Goal: Task Accomplishment & Management: Use online tool/utility

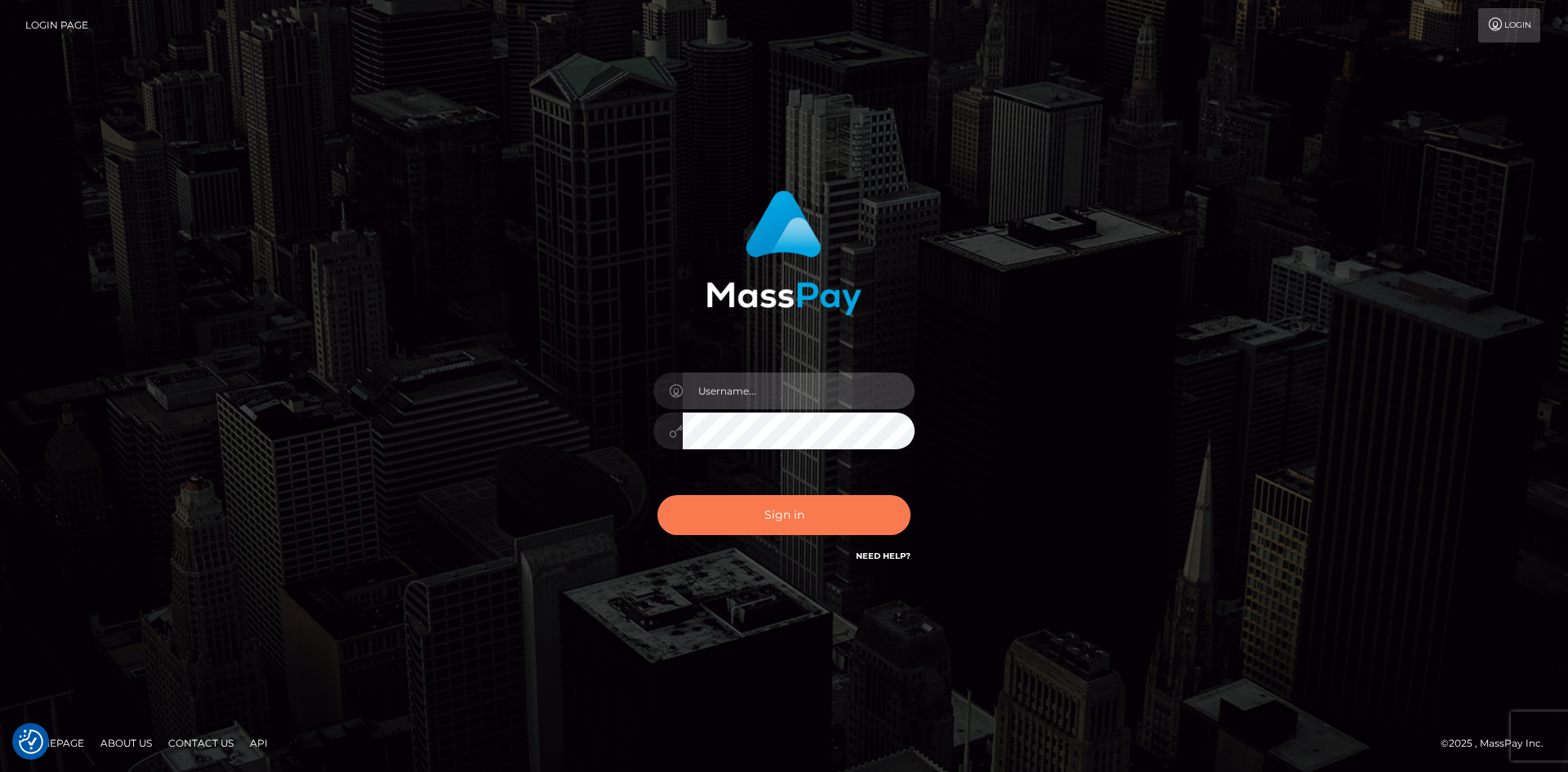
type input "alexstef"
click at [803, 513] on button "Sign in" at bounding box center [784, 515] width 254 height 40
type input "alexstef"
drag, startPoint x: 0, startPoint y: 0, endPoint x: 771, endPoint y: 518, distance: 928.9
click at [771, 518] on button "Sign in" at bounding box center [784, 515] width 254 height 40
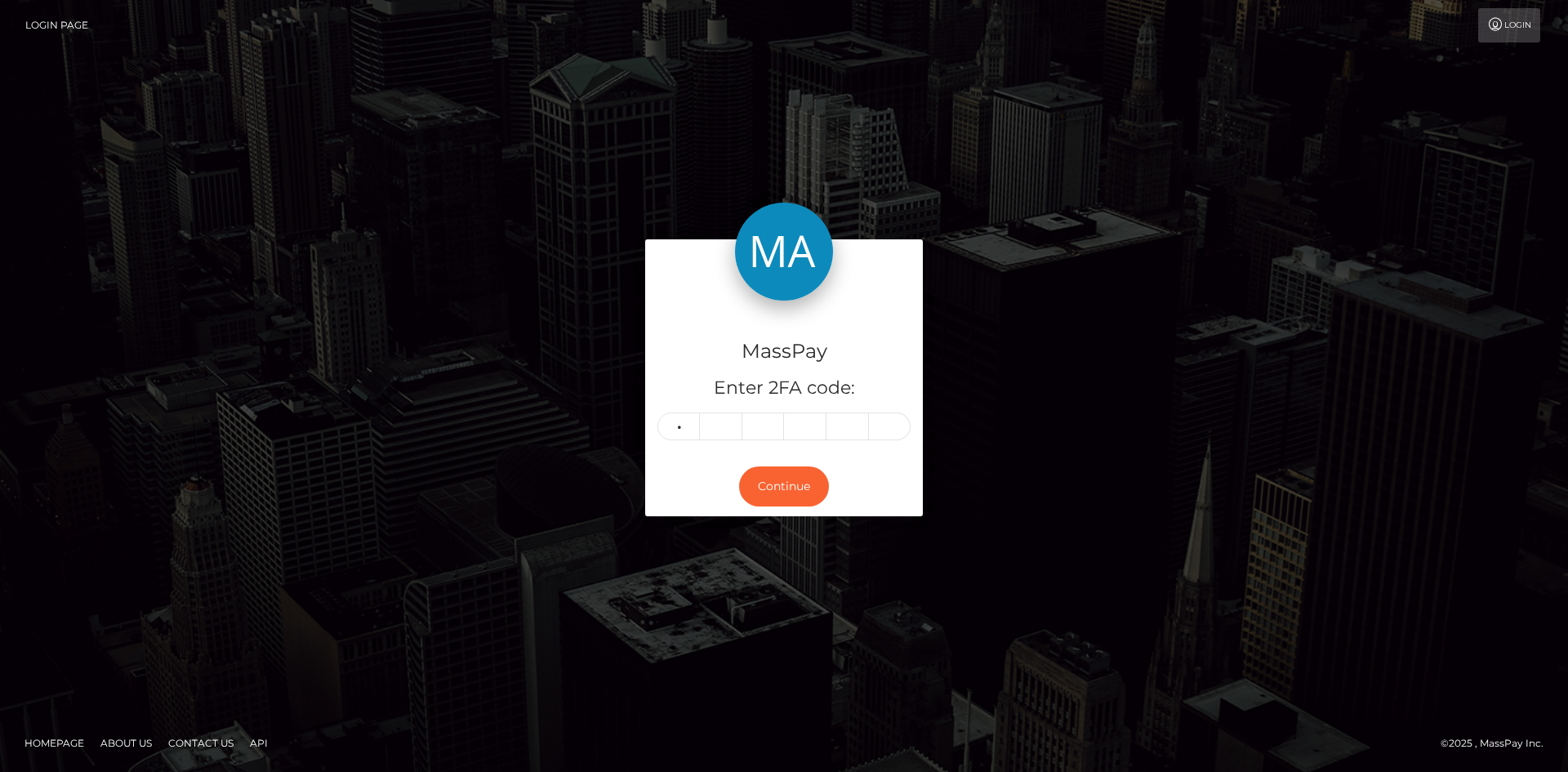
type input "0"
type input "9"
type input "8"
type input "0"
type input "6"
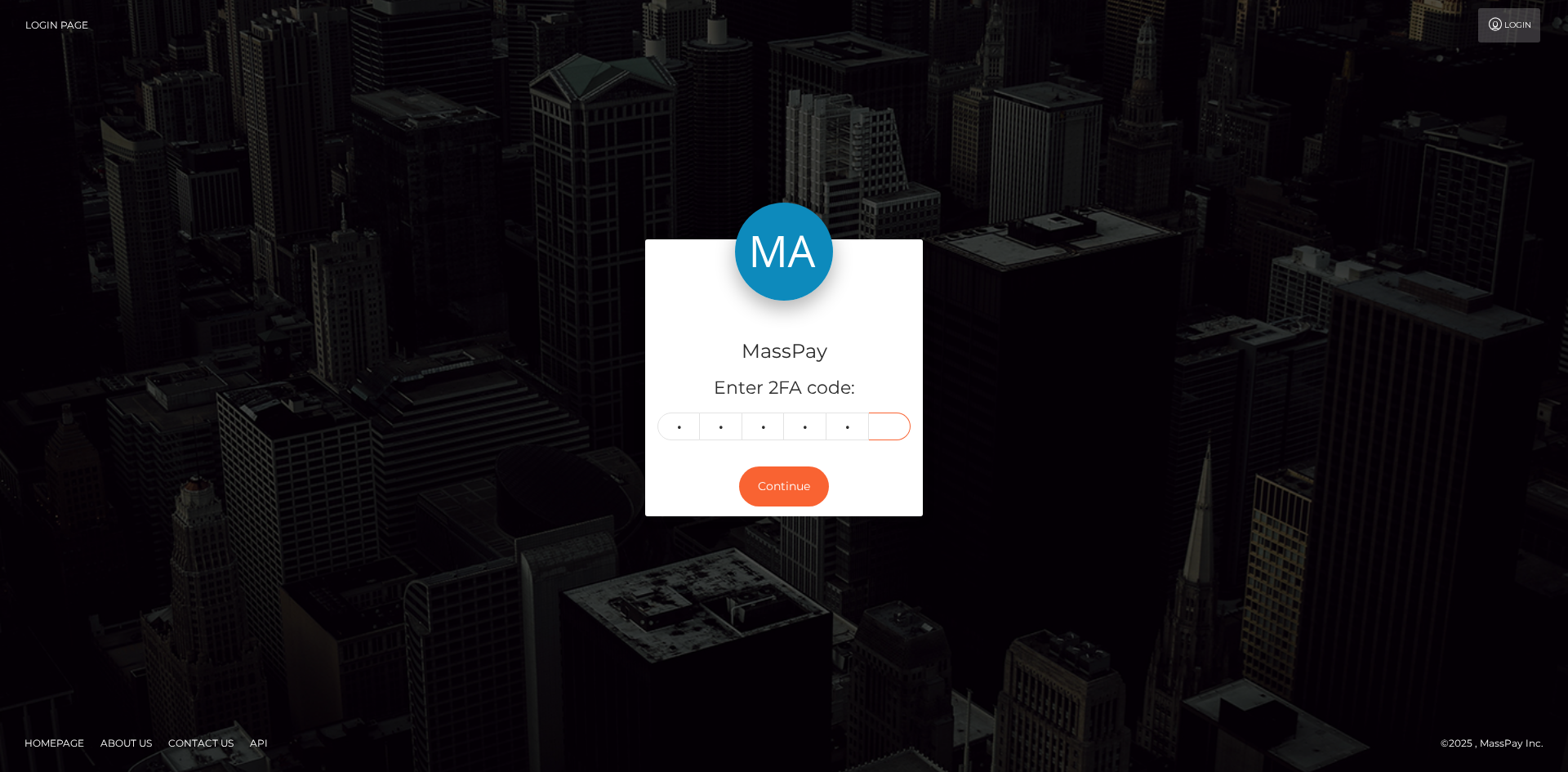
type input "8"
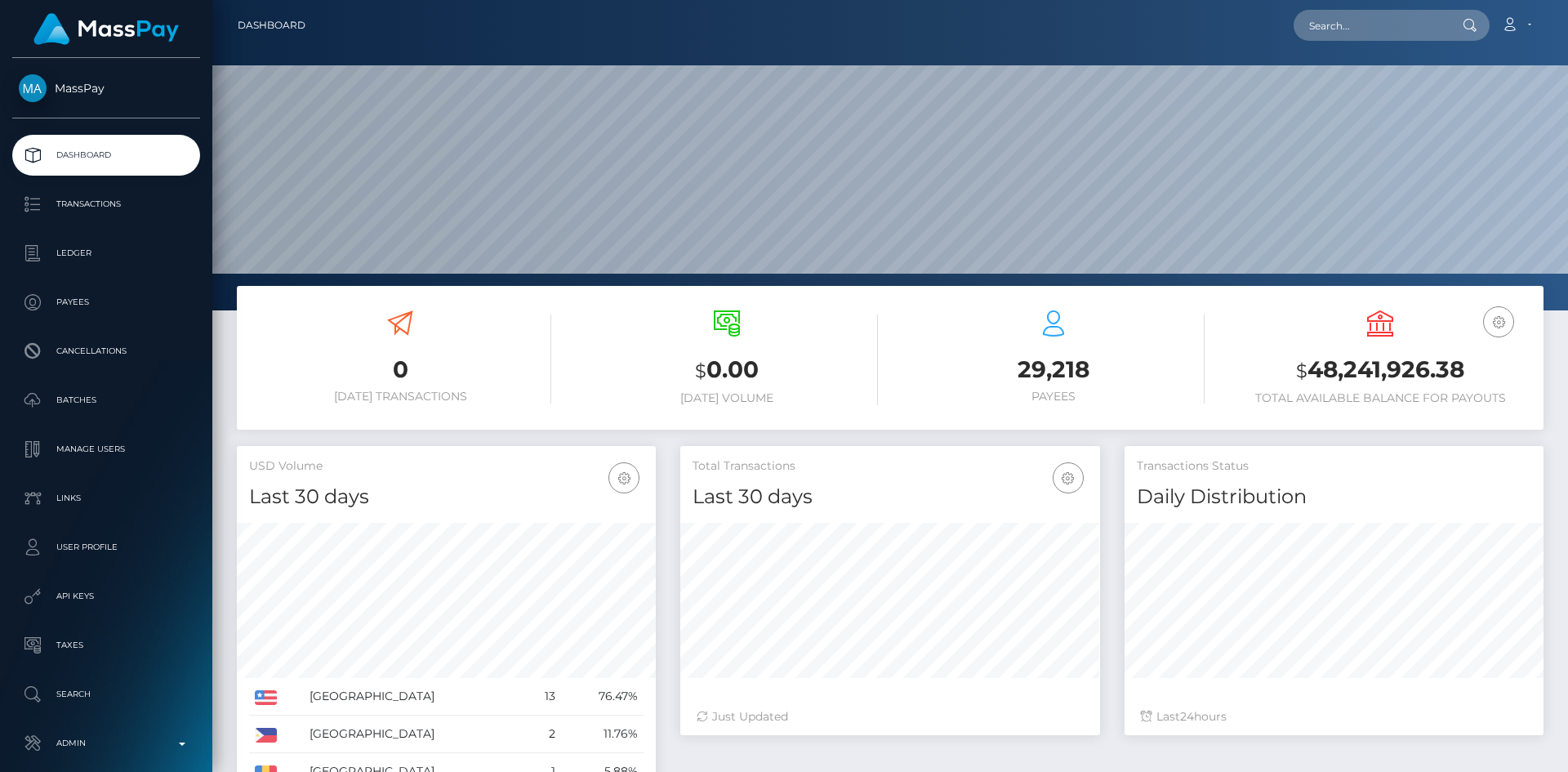
scroll to position [290, 419]
click at [1355, 21] on input "text" at bounding box center [1370, 25] width 154 height 31
paste input "MSP8622c0c9c0d0d59"
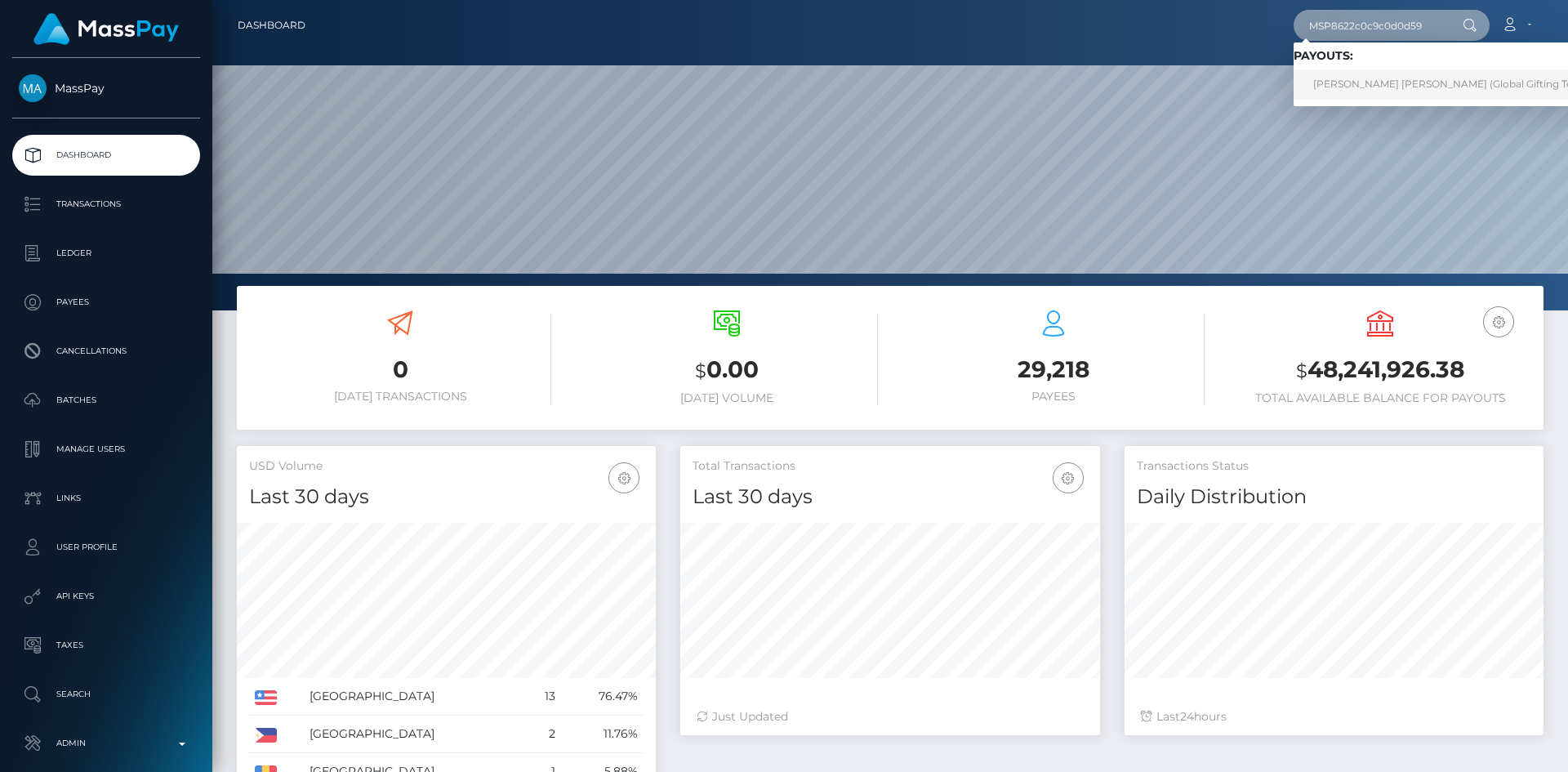
type input "MSP8622c0c9c0d0d59"
click at [1371, 78] on link "BELÉN VALENTINA STEPHANIA CASTILLO GÓMEZ (Global Gifting Technologies Inc - Thr…" at bounding box center [1539, 84] width 492 height 30
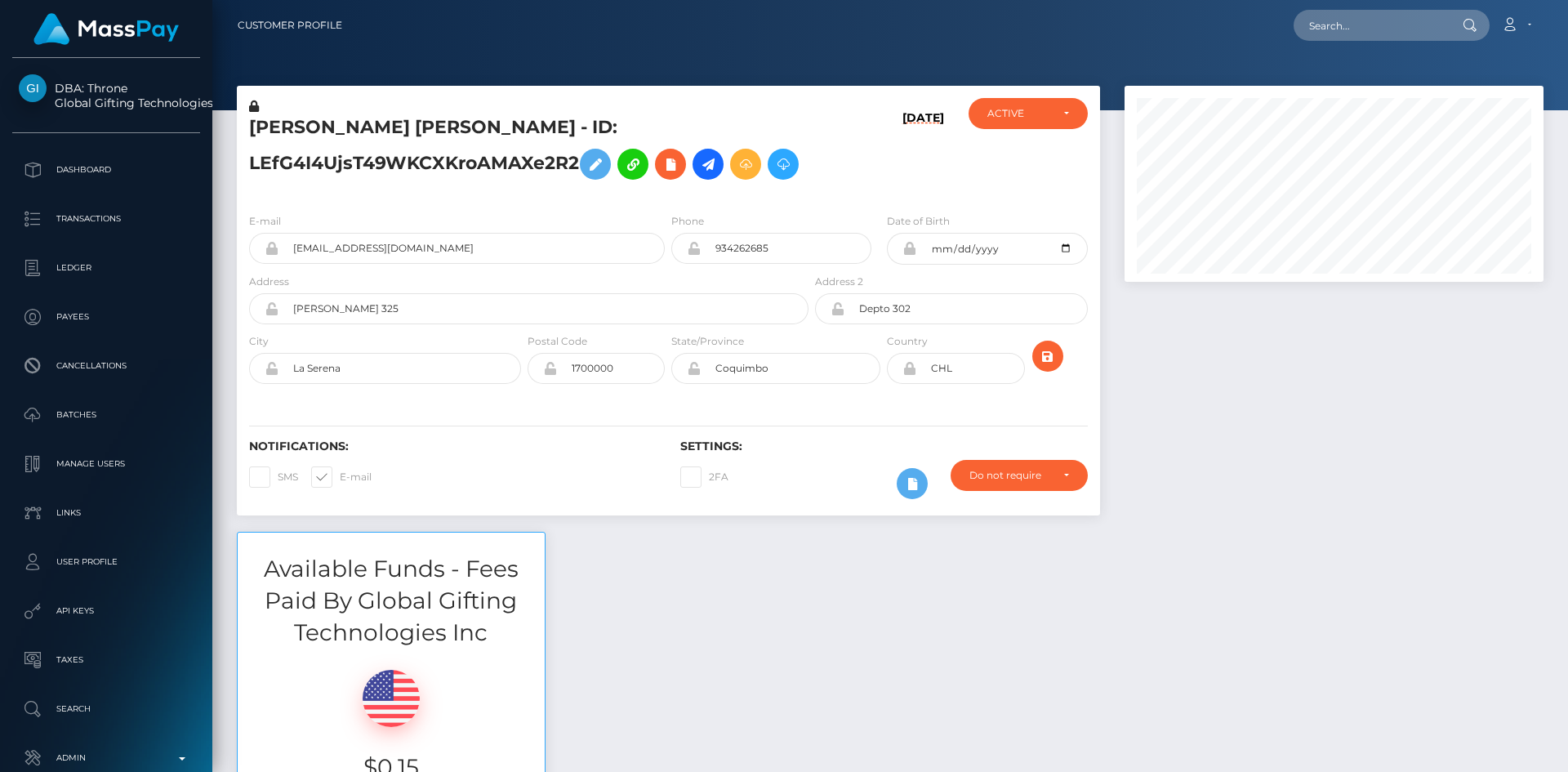
scroll to position [196, 419]
click at [1350, 24] on input "text" at bounding box center [1370, 25] width 154 height 31
paste input "juliajakubczyk123@gmail.com"
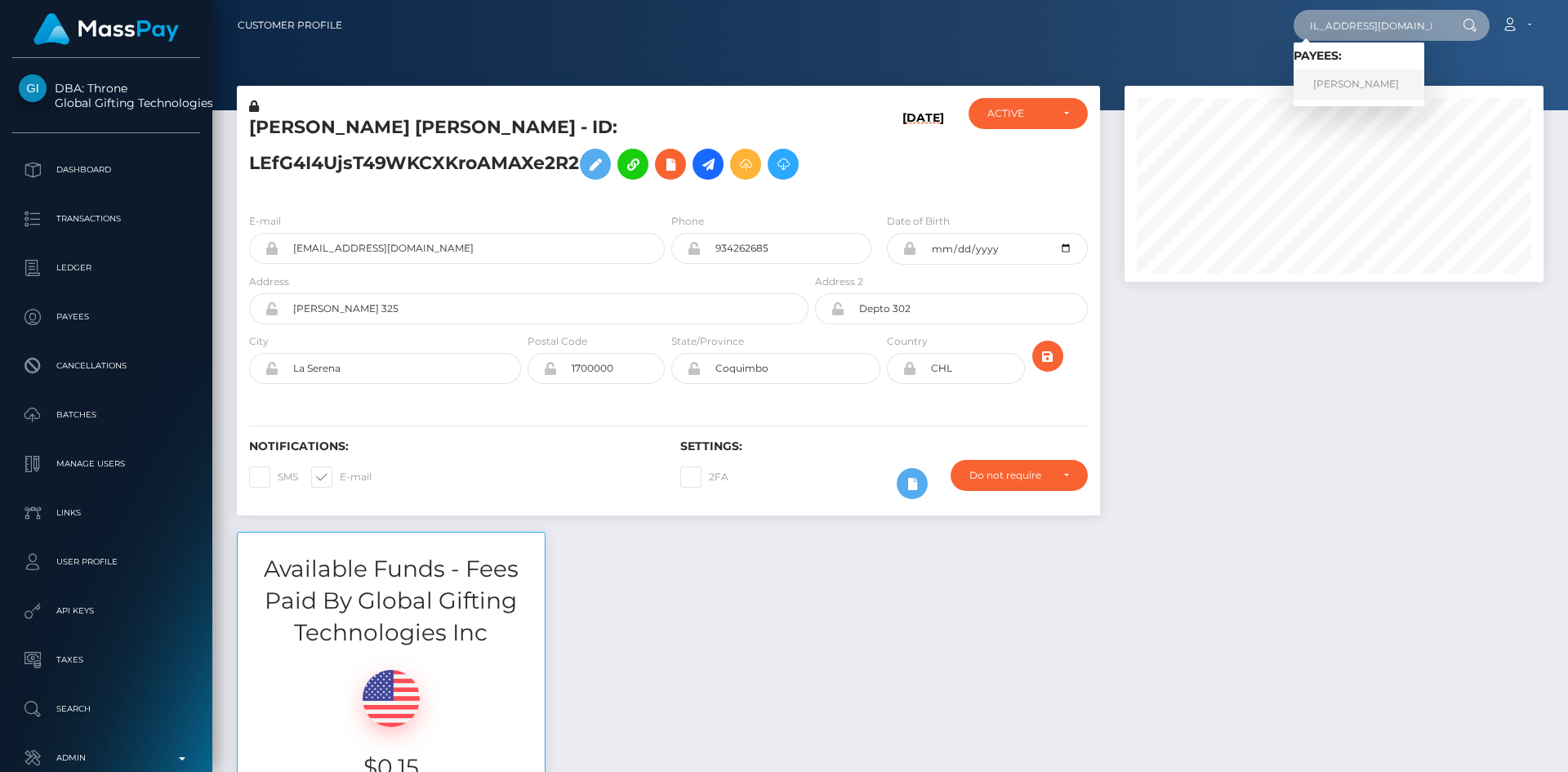
type input "juliajakubczyk123@gmail.com"
click at [1350, 86] on link "Julia Jakubczyk" at bounding box center [1359, 84] width 130 height 30
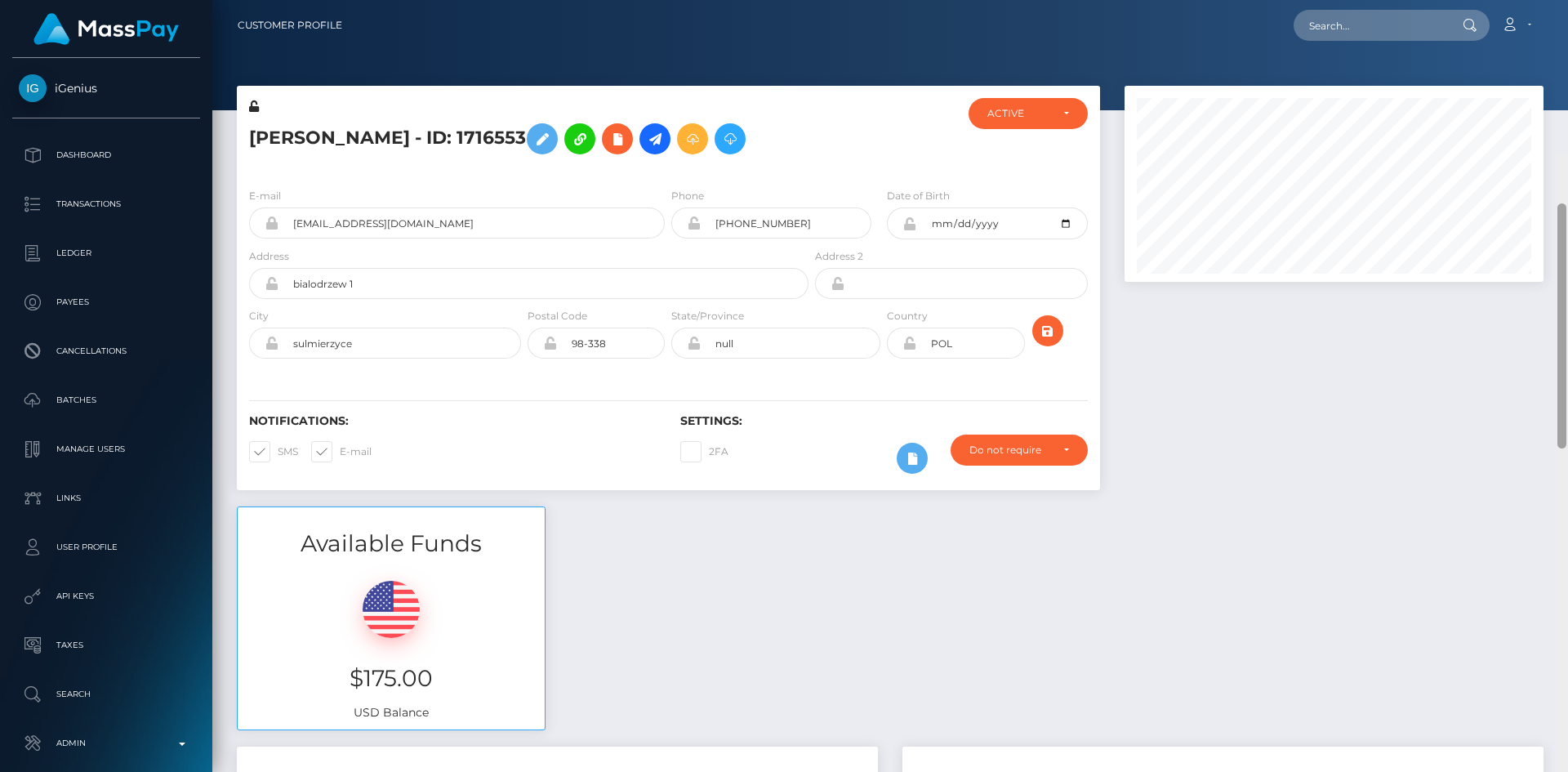
click at [1554, 38] on div "Customer Profile Loading... Loading..." at bounding box center [890, 386] width 1355 height 772
click at [1335, 19] on input "text" at bounding box center [1370, 25] width 154 height 31
paste input "officialsweetlysally@gmail.com"
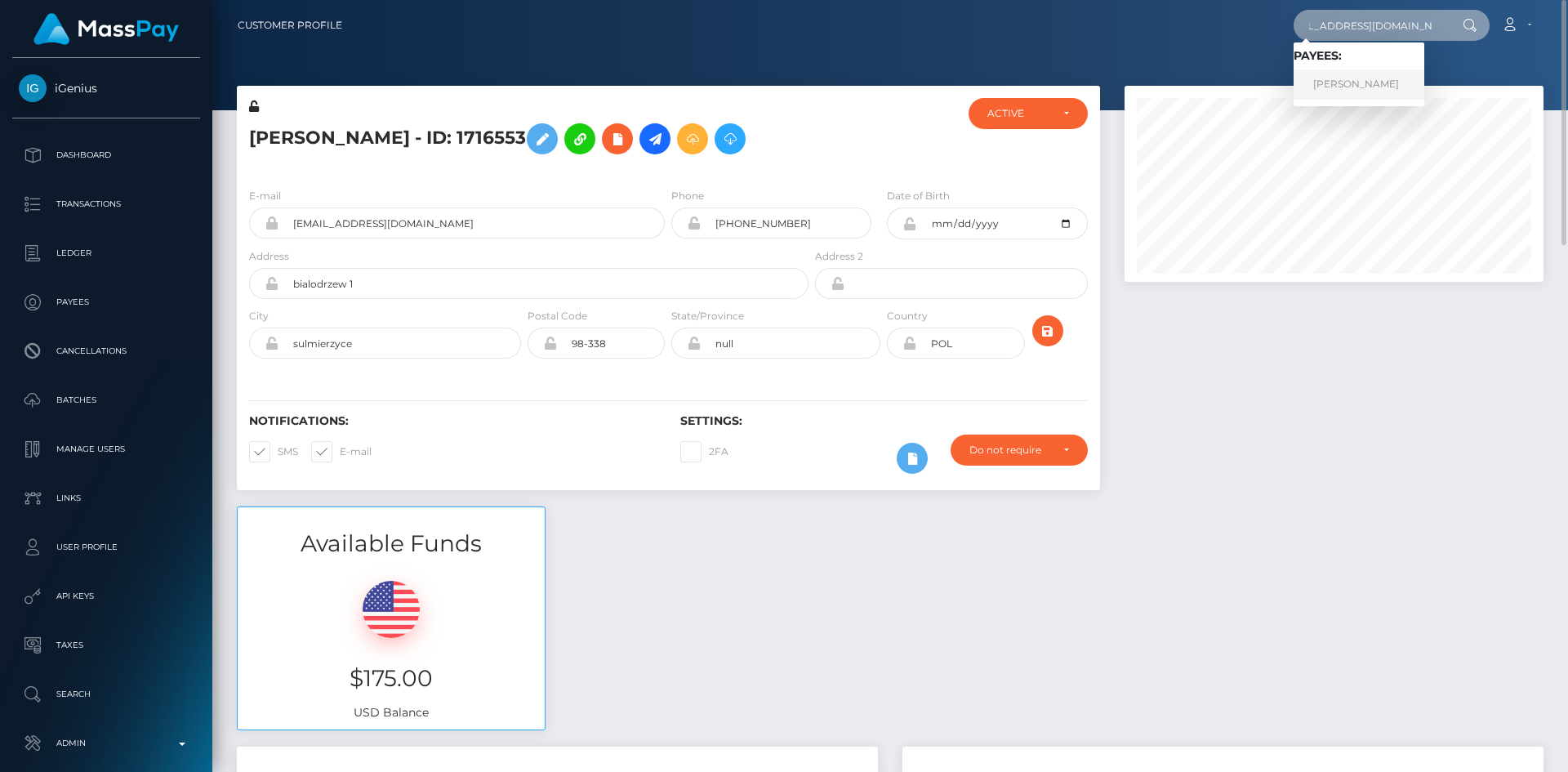
type input "officialsweetlysally@gmail.com"
drag, startPoint x: 1351, startPoint y: 82, endPoint x: 1311, endPoint y: 88, distance: 40.4
click at [1351, 82] on link "CHELSEA ALOYSIA HARDING" at bounding box center [1359, 84] width 130 height 30
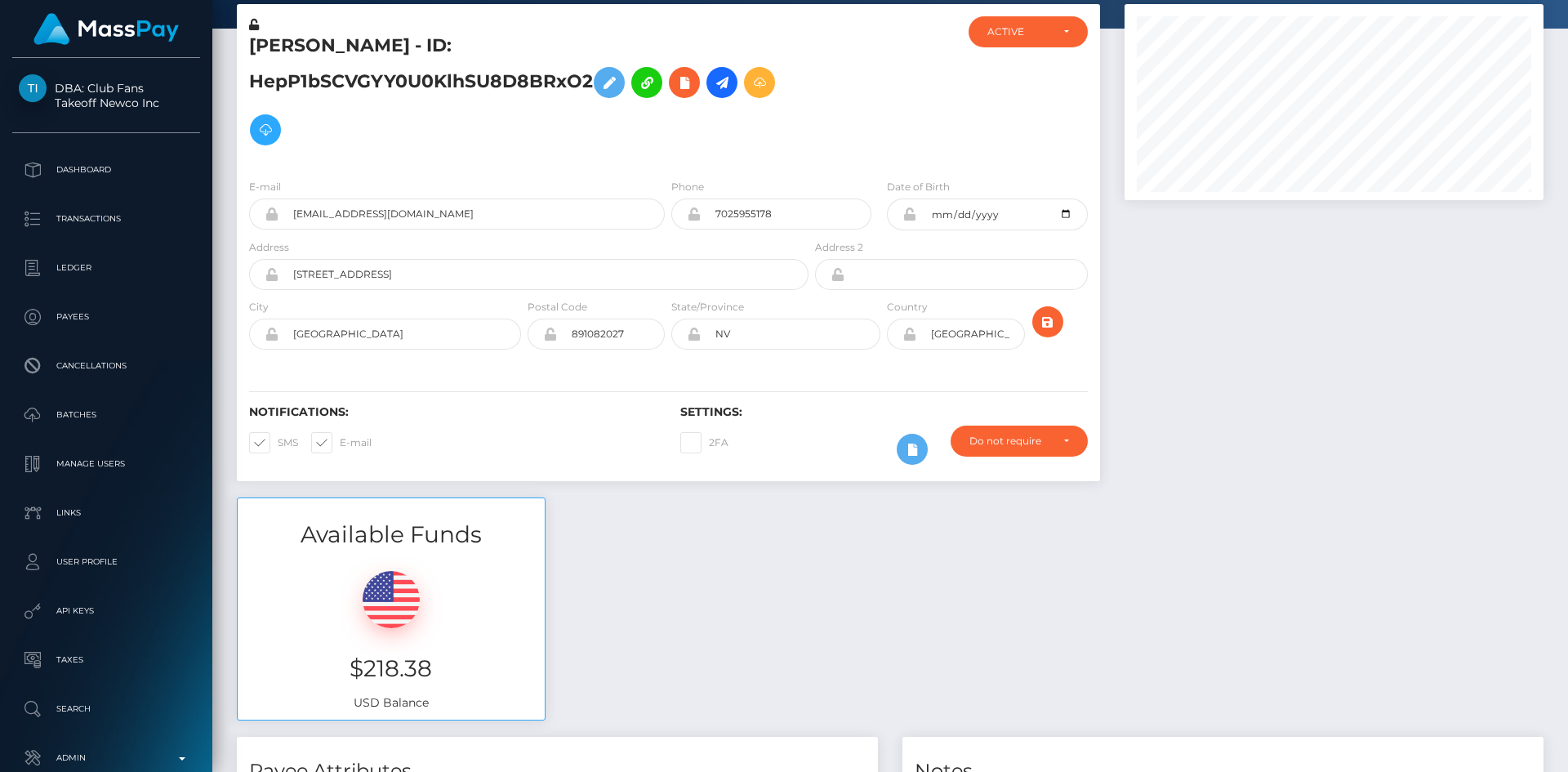
scroll to position [854, 0]
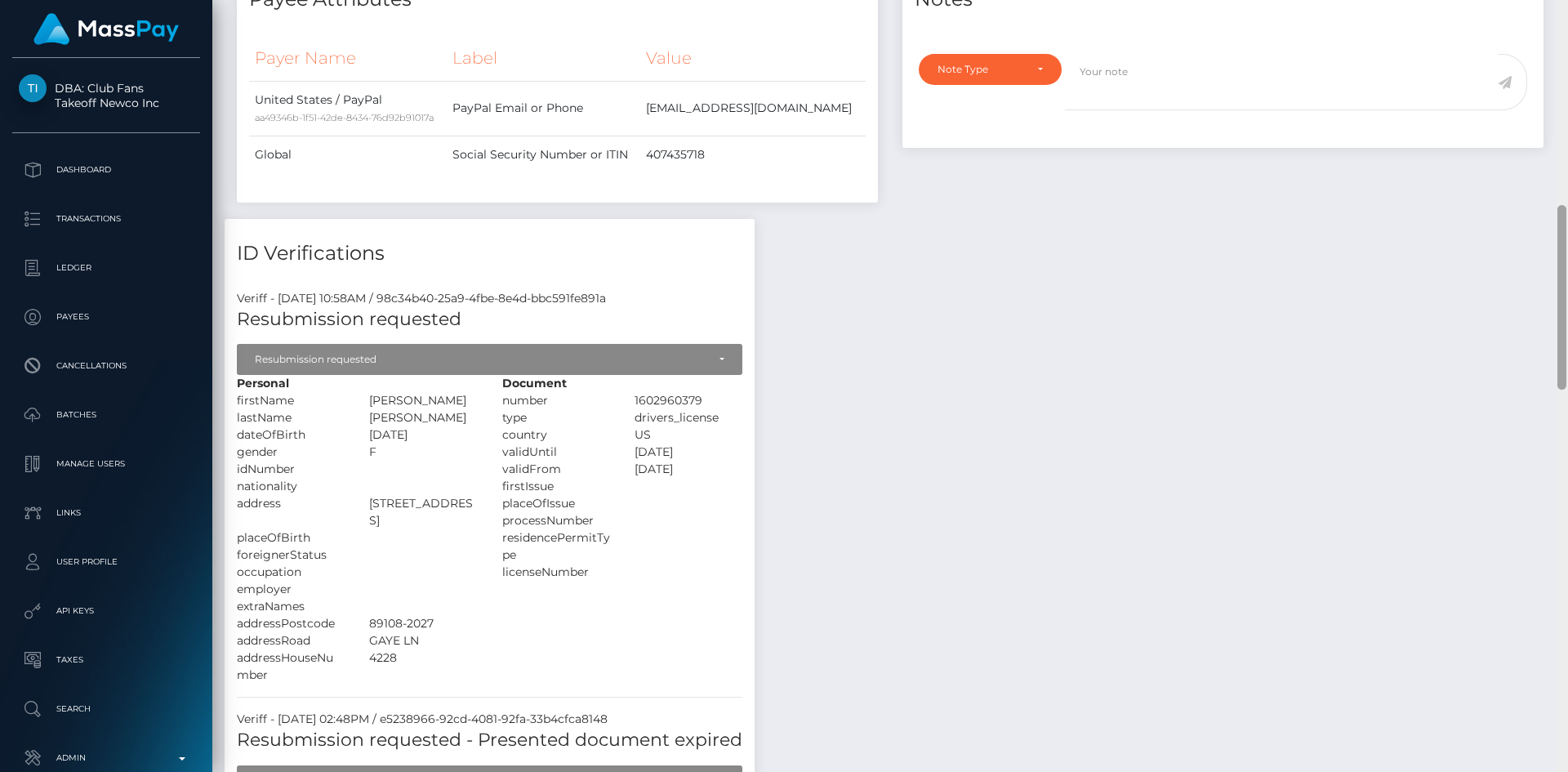
drag, startPoint x: 1567, startPoint y: 132, endPoint x: 1561, endPoint y: 181, distance: 49.4
click at [1561, 181] on div at bounding box center [1562, 386] width 12 height 772
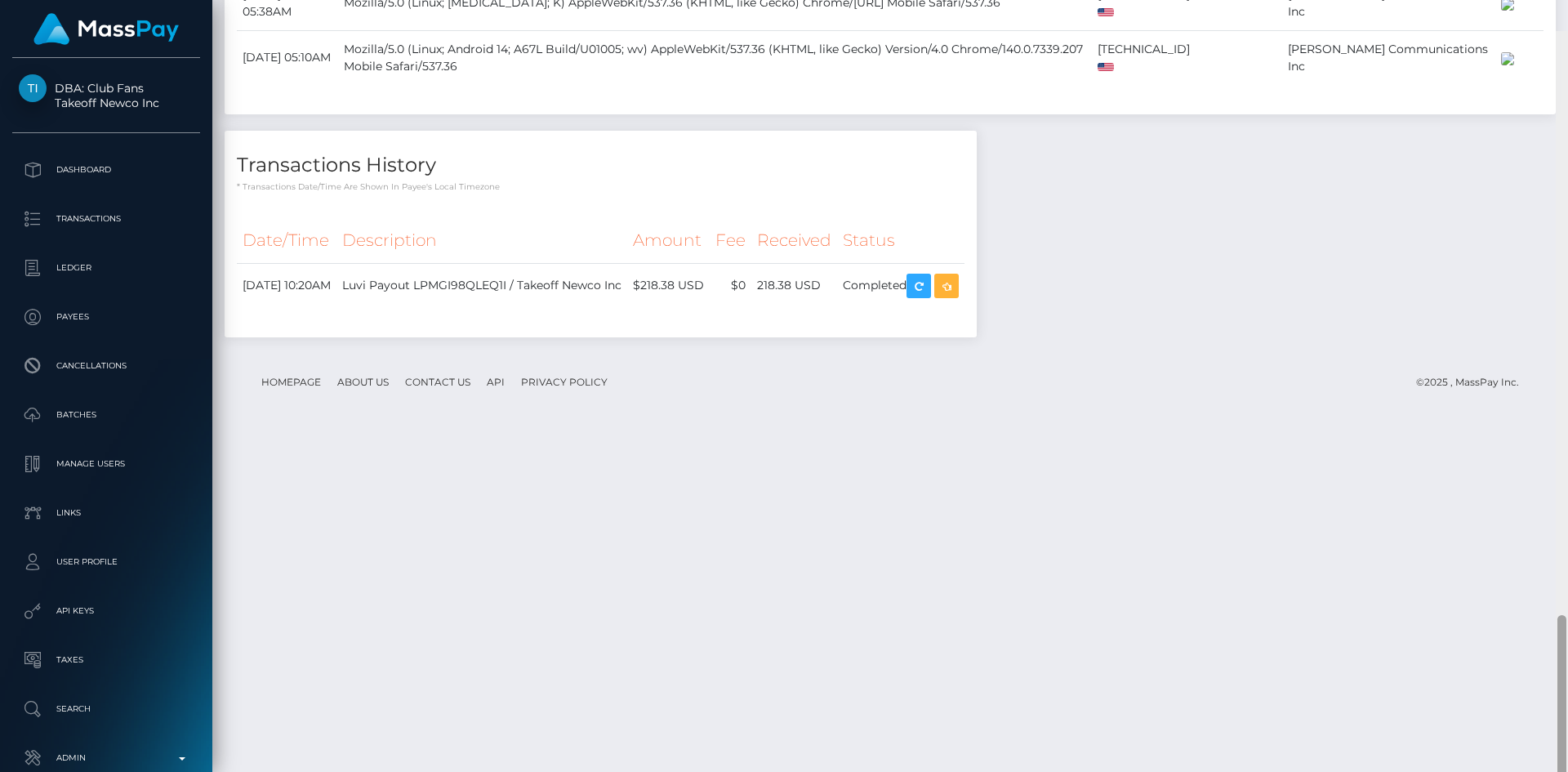
scroll to position [2440, 0]
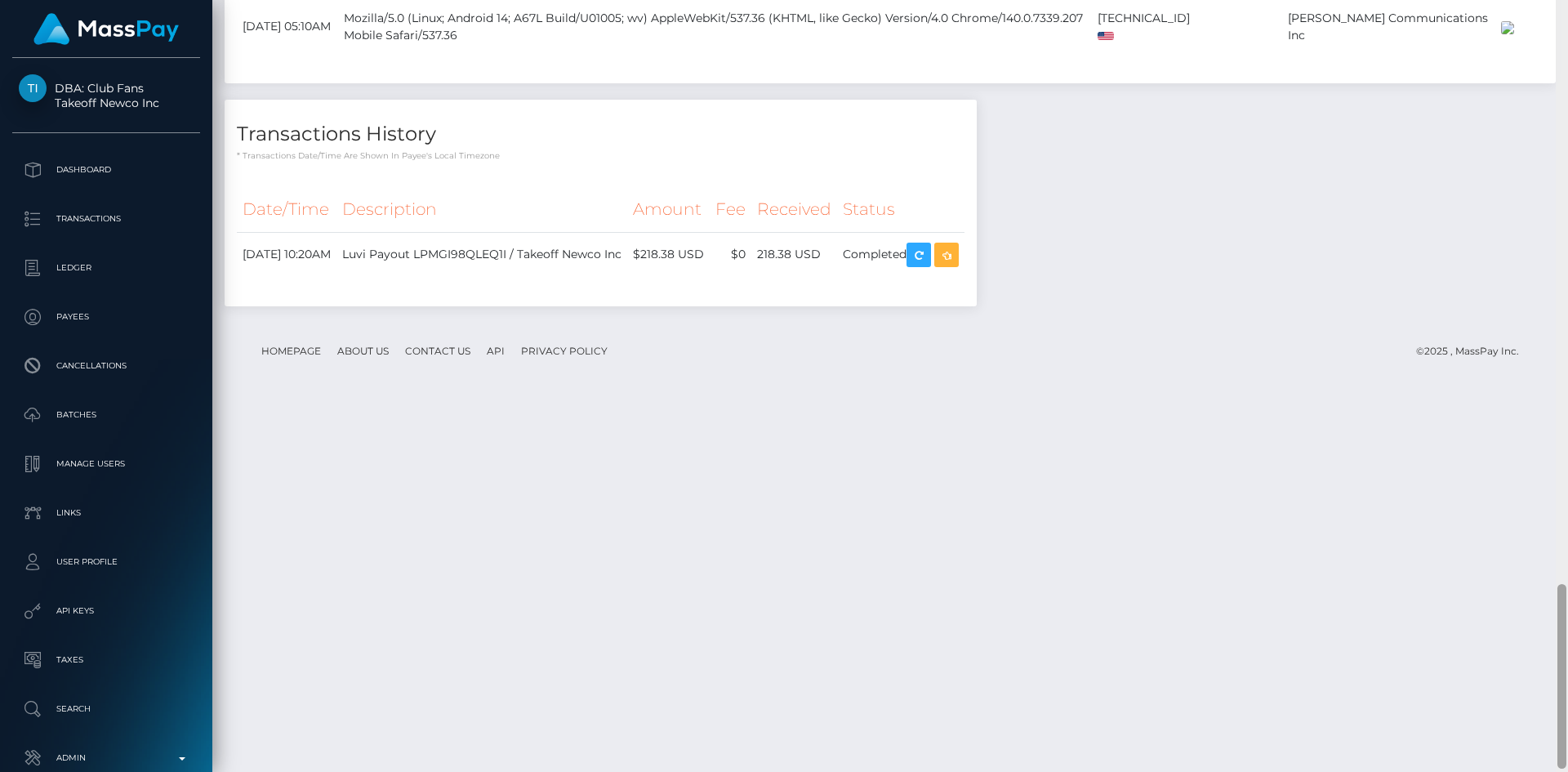
drag, startPoint x: 1565, startPoint y: 247, endPoint x: 1269, endPoint y: 630, distance: 484.1
click at [1566, 598] on div at bounding box center [1562, 386] width 12 height 772
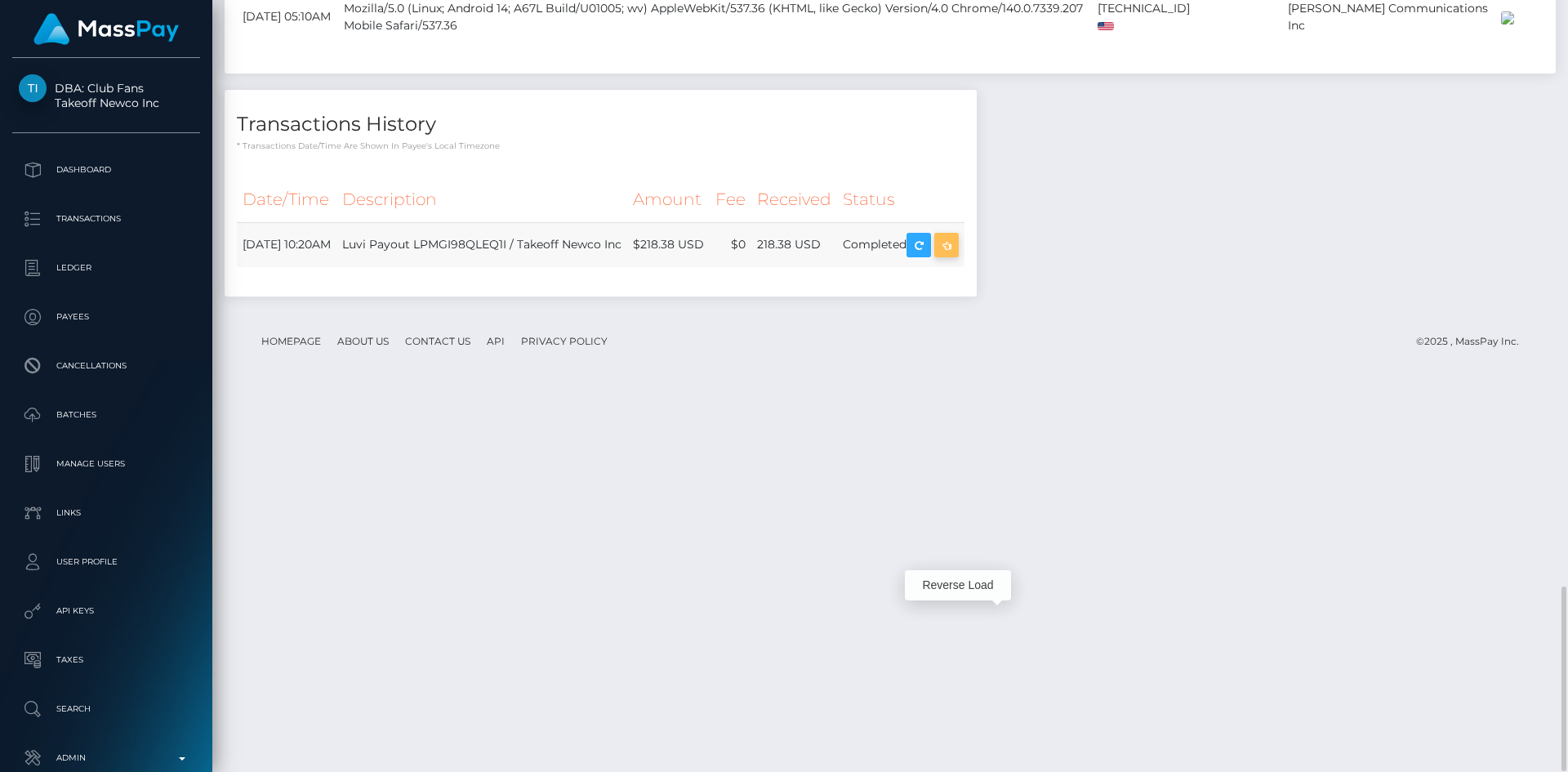
scroll to position [196, 419]
click at [956, 255] on icon "button" at bounding box center [946, 246] width 20 height 21
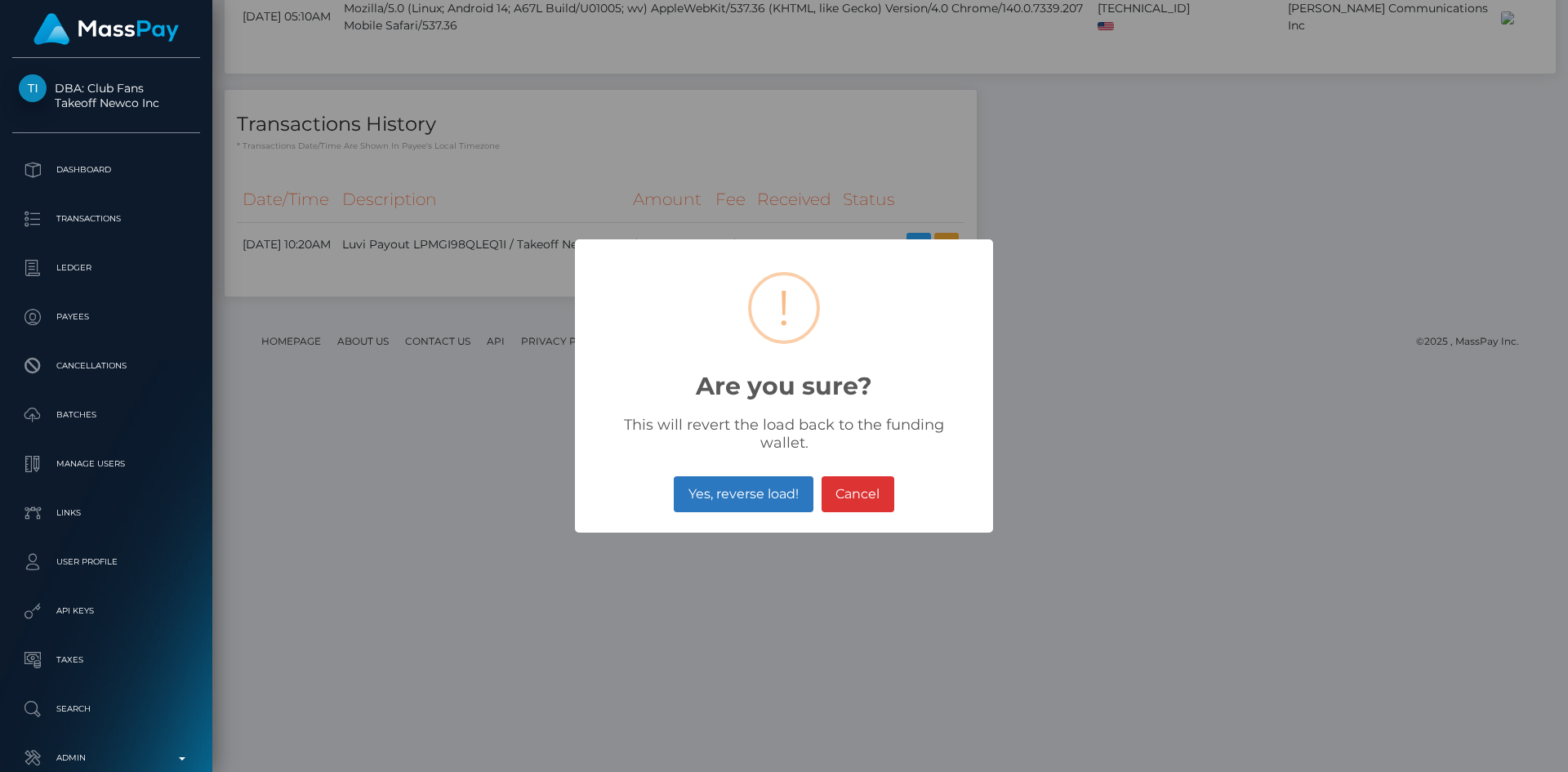
click at [741, 476] on button "Yes, reverse load!" at bounding box center [743, 493] width 139 height 36
